Goal: Transaction & Acquisition: Book appointment/travel/reservation

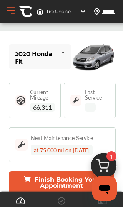
click at [82, 13] on img at bounding box center [83, 11] width 6 height 6
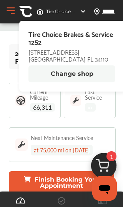
click at [78, 74] on button "Change shop" at bounding box center [71, 73] width 87 height 17
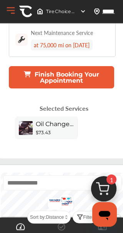
scroll to position [105, 0]
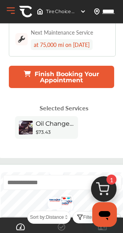
click at [108, 184] on img at bounding box center [103, 191] width 37 height 37
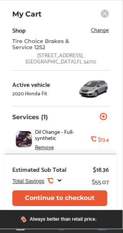
click at [103, 30] on span "Change" at bounding box center [100, 29] width 18 height 9
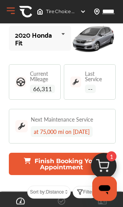
scroll to position [0, 0]
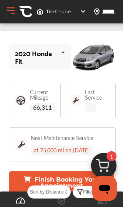
click at [16, 10] on button "Open Menu" at bounding box center [11, 11] width 12 height 12
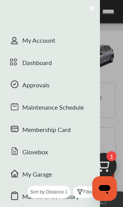
click at [58, 62] on div "Dashboard" at bounding box center [50, 63] width 100 height 22
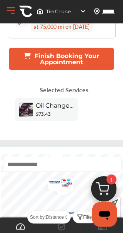
scroll to position [124, 0]
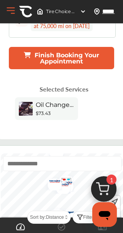
click at [88, 61] on button "Finish Booking Your Appointment" at bounding box center [61, 58] width 105 height 22
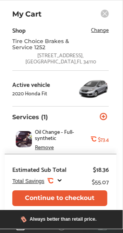
click at [99, 32] on span "Change" at bounding box center [100, 29] width 18 height 9
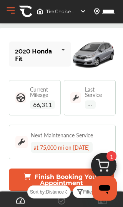
scroll to position [0, 0]
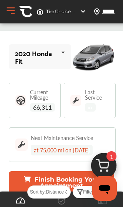
click at [82, 14] on img at bounding box center [83, 11] width 6 height 6
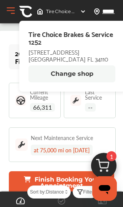
click at [87, 71] on button "Change shop" at bounding box center [71, 73] width 87 height 17
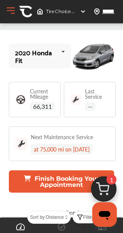
scroll to position [2, 0]
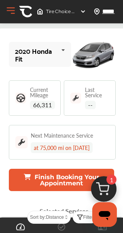
click at [81, 184] on button "Finish Booking Your Appointment" at bounding box center [61, 180] width 105 height 22
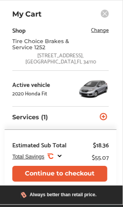
scroll to position [0, 0]
click at [72, 50] on div "Tire Choice Brakes & Service 1252" at bounding box center [48, 44] width 73 height 12
click at [99, 32] on span "Change" at bounding box center [100, 29] width 18 height 9
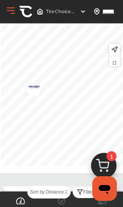
click at [33, 87] on img "Map marker" at bounding box center [31, 88] width 20 height 16
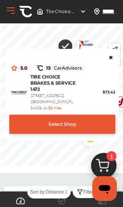
click at [92, 129] on div "Select Shop" at bounding box center [62, 124] width 106 height 19
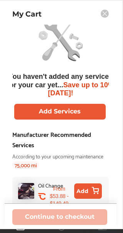
scroll to position [10, 0]
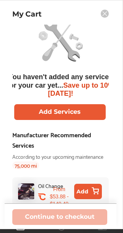
click at [87, 191] on button "Add" at bounding box center [88, 191] width 28 height 15
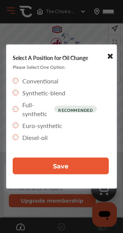
scroll to position [0, 0]
click at [89, 172] on button "Save" at bounding box center [61, 166] width 96 height 17
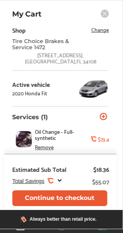
scroll to position [619, 0]
click at [80, 206] on button "Continue to checkout" at bounding box center [59, 199] width 95 height 16
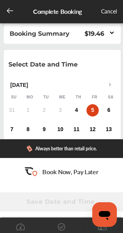
click at [79, 114] on div "4" at bounding box center [76, 110] width 12 height 12
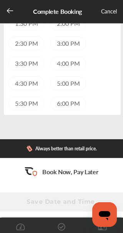
scroll to position [324, 0]
click at [74, 44] on div "3:00 PM" at bounding box center [68, 43] width 36 height 14
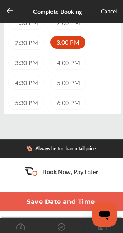
click at [10, 3] on div "Complete Booking Cancel" at bounding box center [61, 12] width 123 height 22
click at [10, 7] on icon at bounding box center [10, 11] width 8 height 8
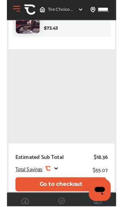
scroll to position [79, 0]
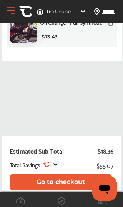
click at [78, 177] on button "Go to checkout" at bounding box center [61, 182] width 102 height 16
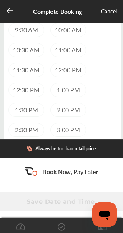
scroll to position [251, 0]
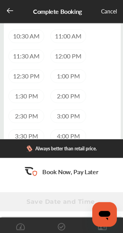
click at [32, 116] on div "2:30 PM" at bounding box center [26, 116] width 36 height 14
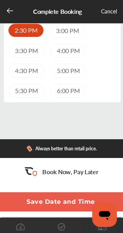
scroll to position [341, 0]
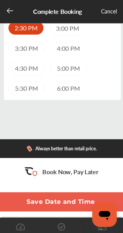
click at [83, 201] on button "Save Date and Time" at bounding box center [60, 201] width 135 height 19
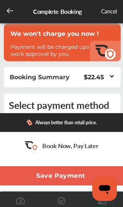
click at [13, 8] on icon at bounding box center [10, 11] width 8 height 8
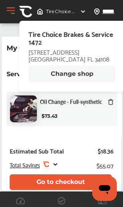
click at [72, 113] on div "Oil Change - Full-synthetic $73.43" at bounding box center [77, 109] width 74 height 22
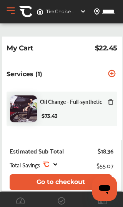
click at [114, 71] on icon at bounding box center [112, 73] width 7 height 7
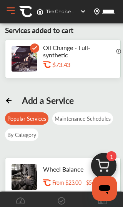
click at [15, 8] on button "Open Menu" at bounding box center [11, 11] width 12 height 12
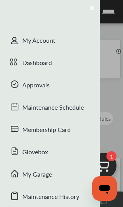
click at [53, 65] on div "Dashboard" at bounding box center [50, 63] width 100 height 22
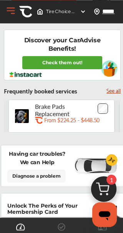
scroll to position [0, 331]
click at [102, 133] on div "Brake Pads Replacement .st0{fill:#FA4A1C;} From $224.25 - $448.50" at bounding box center [61, 116] width 106 height 33
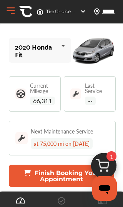
scroll to position [4, 0]
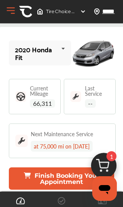
click at [24, 199] on icon at bounding box center [20, 200] width 9 height 7
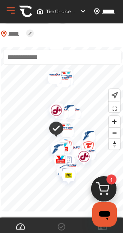
scroll to position [267, 0]
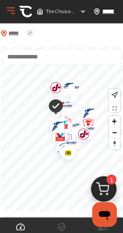
click at [54, 105] on img "Map marker" at bounding box center [53, 106] width 20 height 23
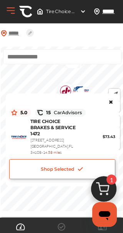
click at [87, 167] on div "Shop Selected" at bounding box center [62, 169] width 106 height 20
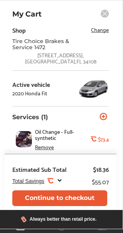
scroll to position [591, 0]
click at [74, 187] on div "Total Savings .st0{fill:#FA4A1C;} $55.07" at bounding box center [60, 181] width 97 height 10
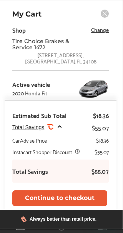
scroll to position [609, 0]
click at [102, 31] on span "Change" at bounding box center [100, 29] width 18 height 9
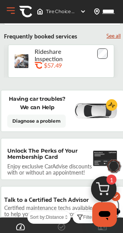
click at [114, 36] on link "See all" at bounding box center [114, 35] width 14 height 7
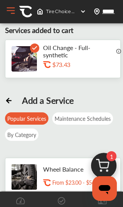
click at [82, 10] on img at bounding box center [83, 11] width 6 height 6
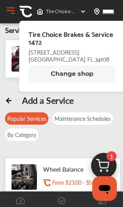
click at [80, 12] on img at bounding box center [83, 11] width 6 height 6
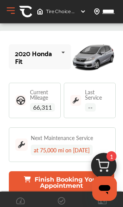
scroll to position [260, 0]
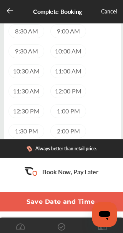
scroll to position [217, 0]
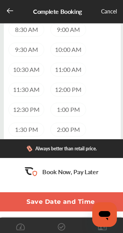
click at [69, 89] on div "12:00 PM" at bounding box center [68, 90] width 36 height 14
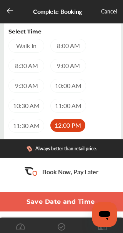
scroll to position [182, 0]
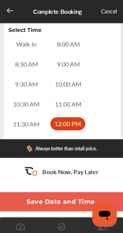
click at [73, 104] on div "11:00 AM" at bounding box center [68, 104] width 36 height 14
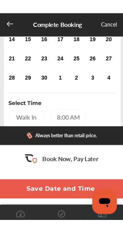
scroll to position [145, 0]
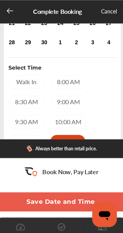
click at [35, 80] on div "Walk In" at bounding box center [26, 82] width 36 height 14
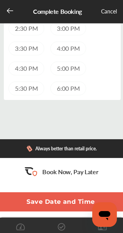
scroll to position [341, 0]
click at [78, 200] on button "Save Date and Time" at bounding box center [60, 201] width 135 height 19
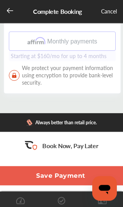
scroll to position [259, 0]
click at [80, 174] on button "Save Payment" at bounding box center [60, 175] width 135 height 19
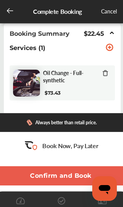
click at [80, 176] on button "Confirm and Book" at bounding box center [60, 175] width 135 height 19
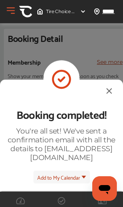
click at [107, 87] on div "Booking completed! You're all set! We've sent a confirmation email with all the…" at bounding box center [61, 156] width 123 height 154
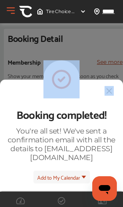
click at [113, 67] on div "Booking completed! You're all set! We've sent a confirmation email with all the…" at bounding box center [61, 103] width 123 height 207
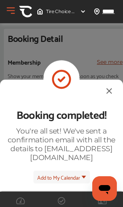
click at [115, 92] on div "Booking completed! You're all set! We've sent a confirmation email with all the…" at bounding box center [61, 103] width 123 height 207
click at [105, 89] on img at bounding box center [109, 91] width 9 height 10
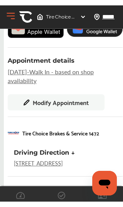
scroll to position [185, 0]
